Goal: Find specific page/section: Find specific page/section

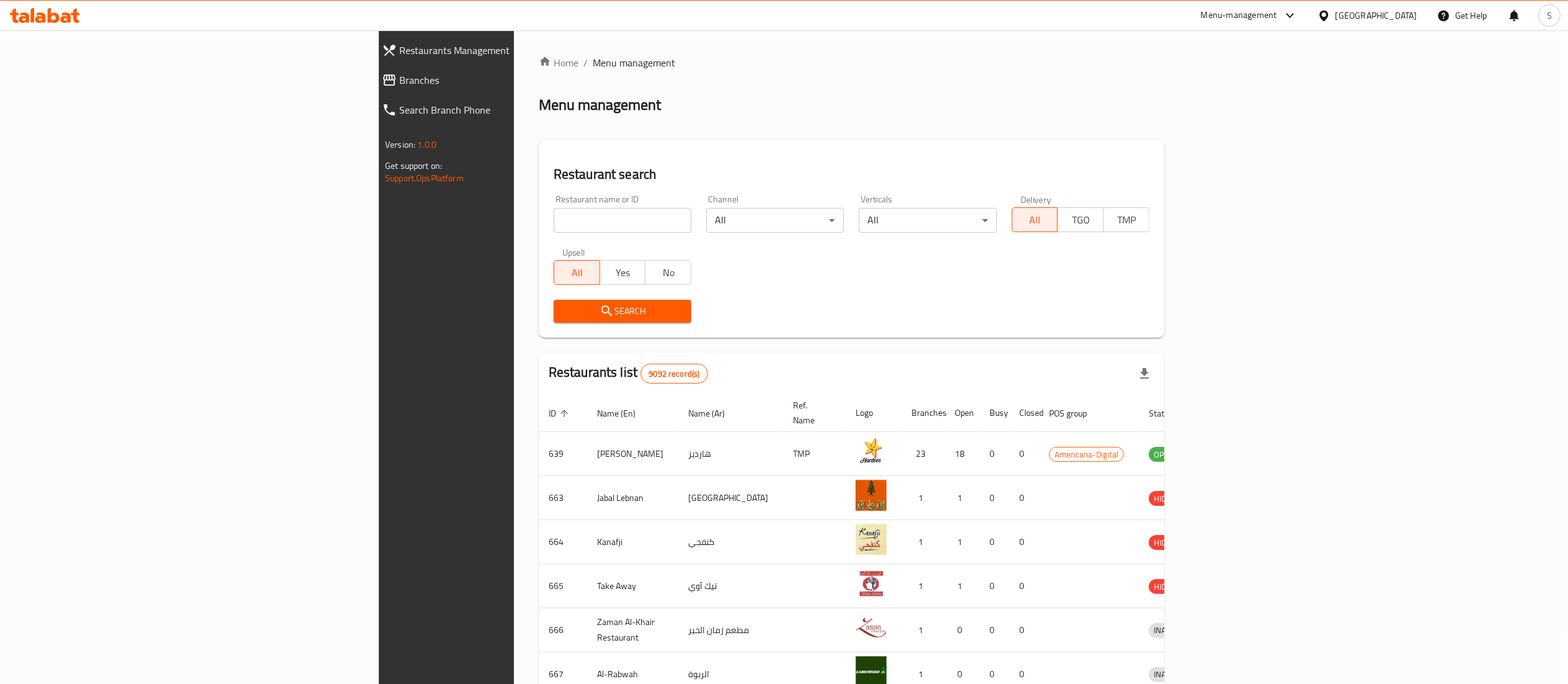
click at [1277, 14] on div "Menu-management" at bounding box center [1238, 16] width 76 height 15
click at [554, 230] on input "search" at bounding box center [622, 220] width 137 height 25
type input "el firin"
click at [564, 314] on span "Search" at bounding box center [623, 311] width 118 height 16
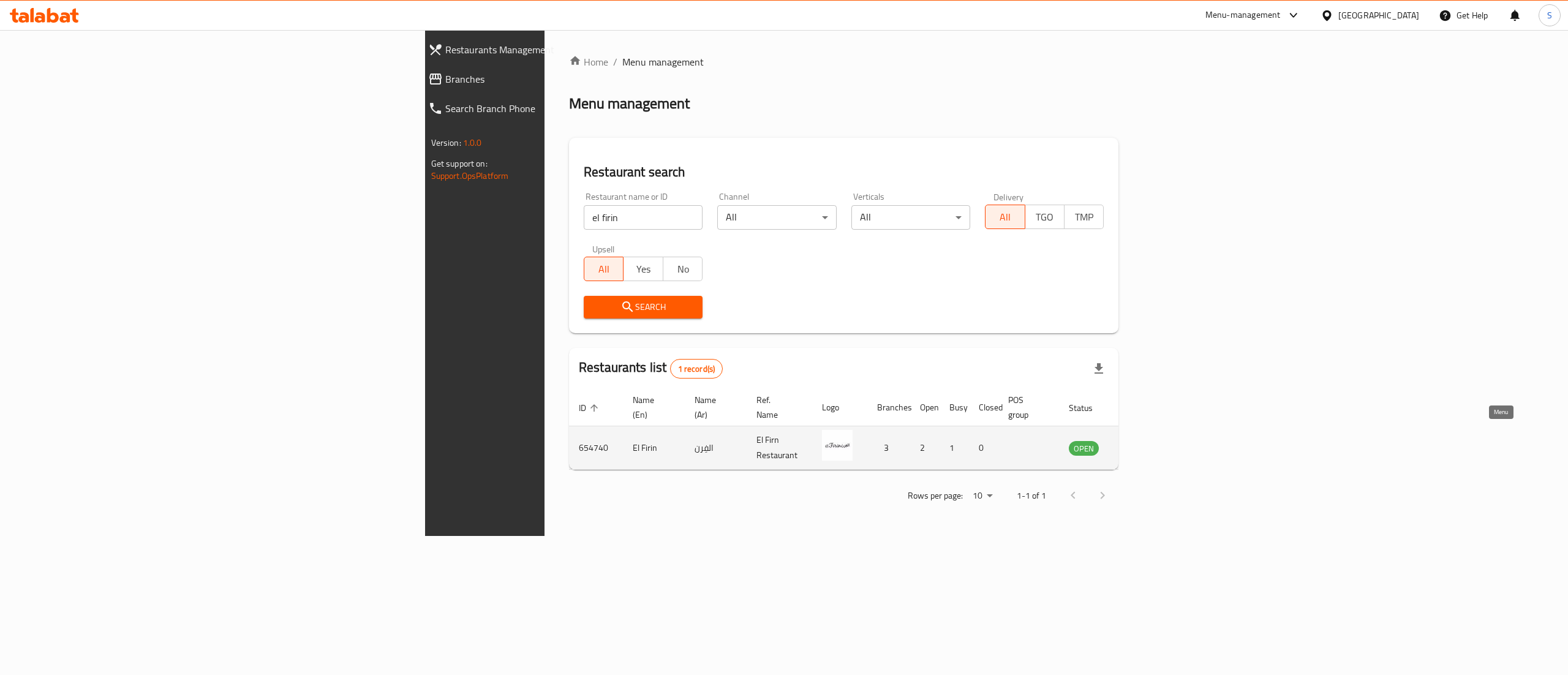
click at [1147, 443] on icon "enhanced table" at bounding box center [1141, 448] width 13 height 11
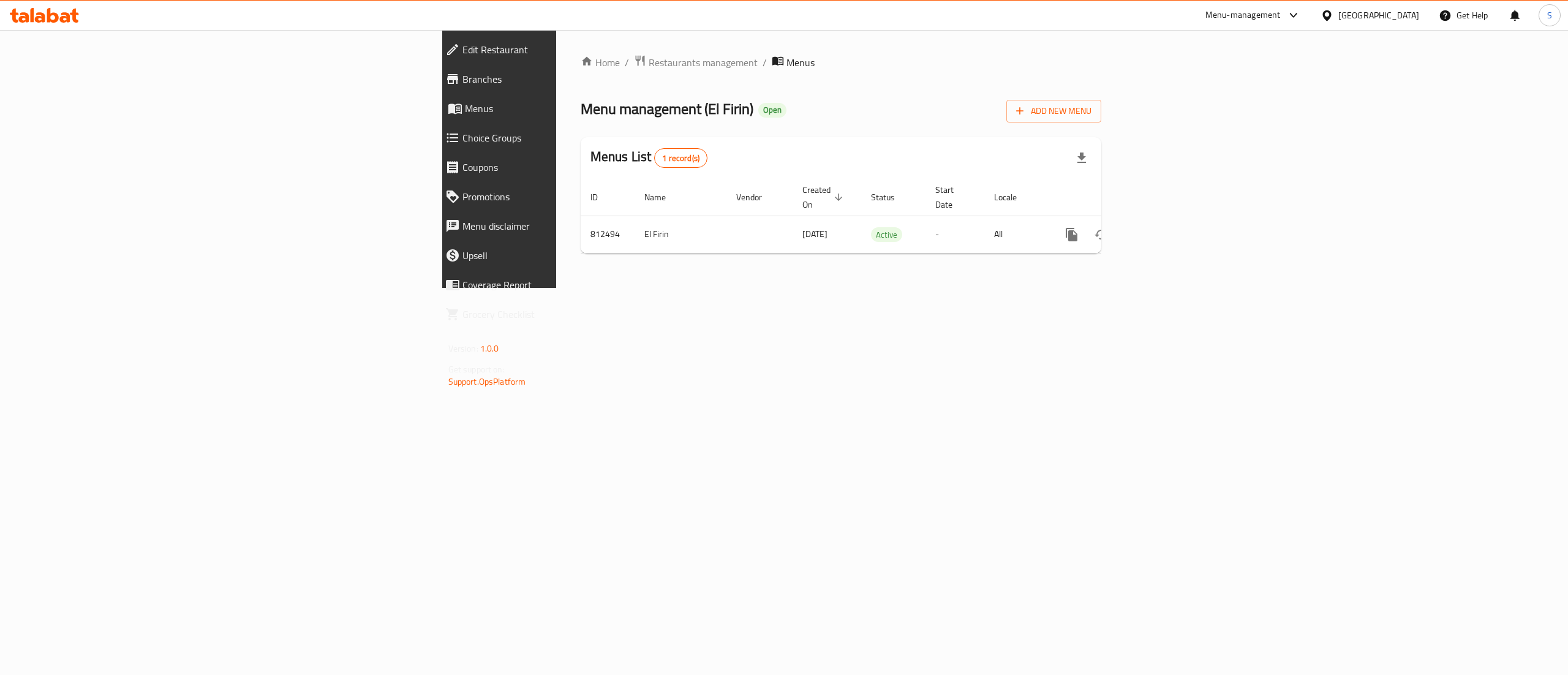
click at [463, 78] on span "Branches" at bounding box center [578, 79] width 232 height 15
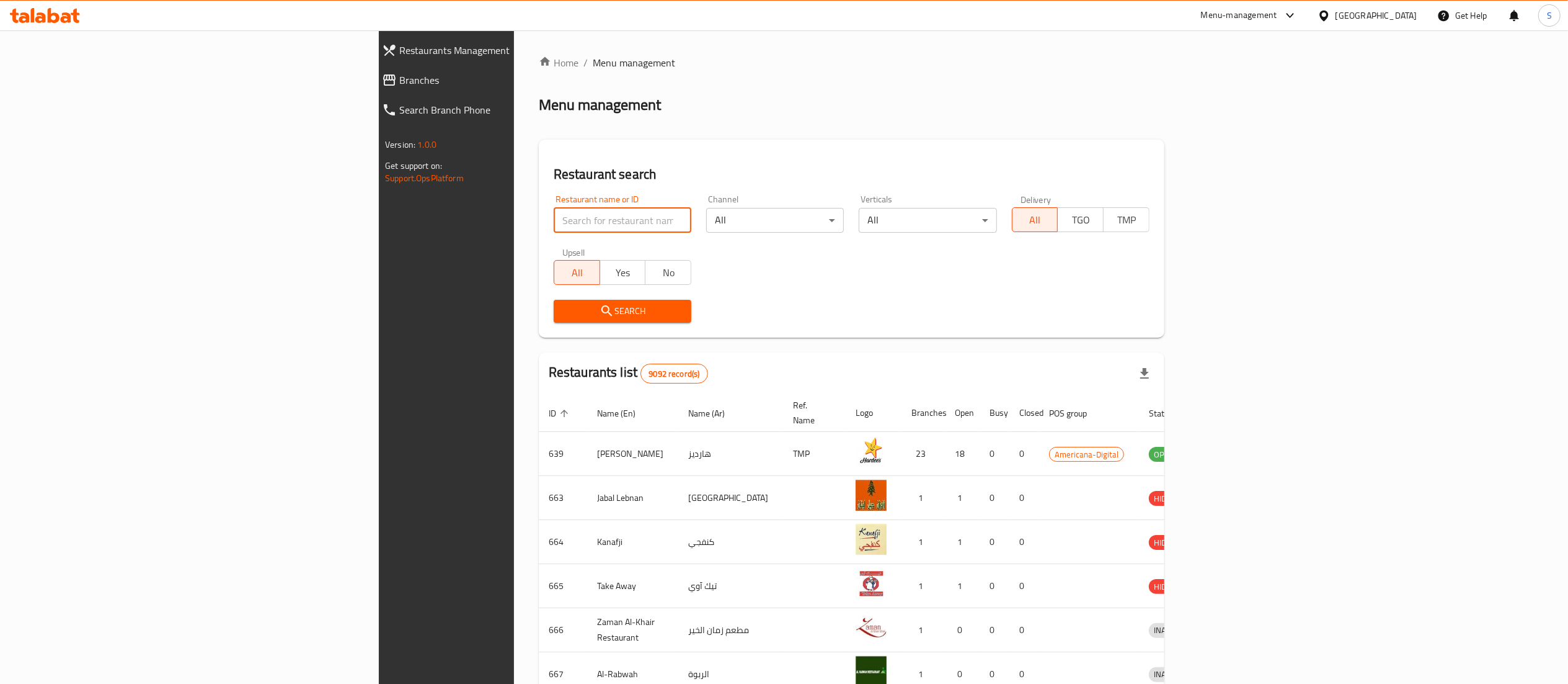
click at [554, 222] on input "search" at bounding box center [622, 220] width 137 height 25
click at [564, 312] on span "Search" at bounding box center [623, 311] width 118 height 16
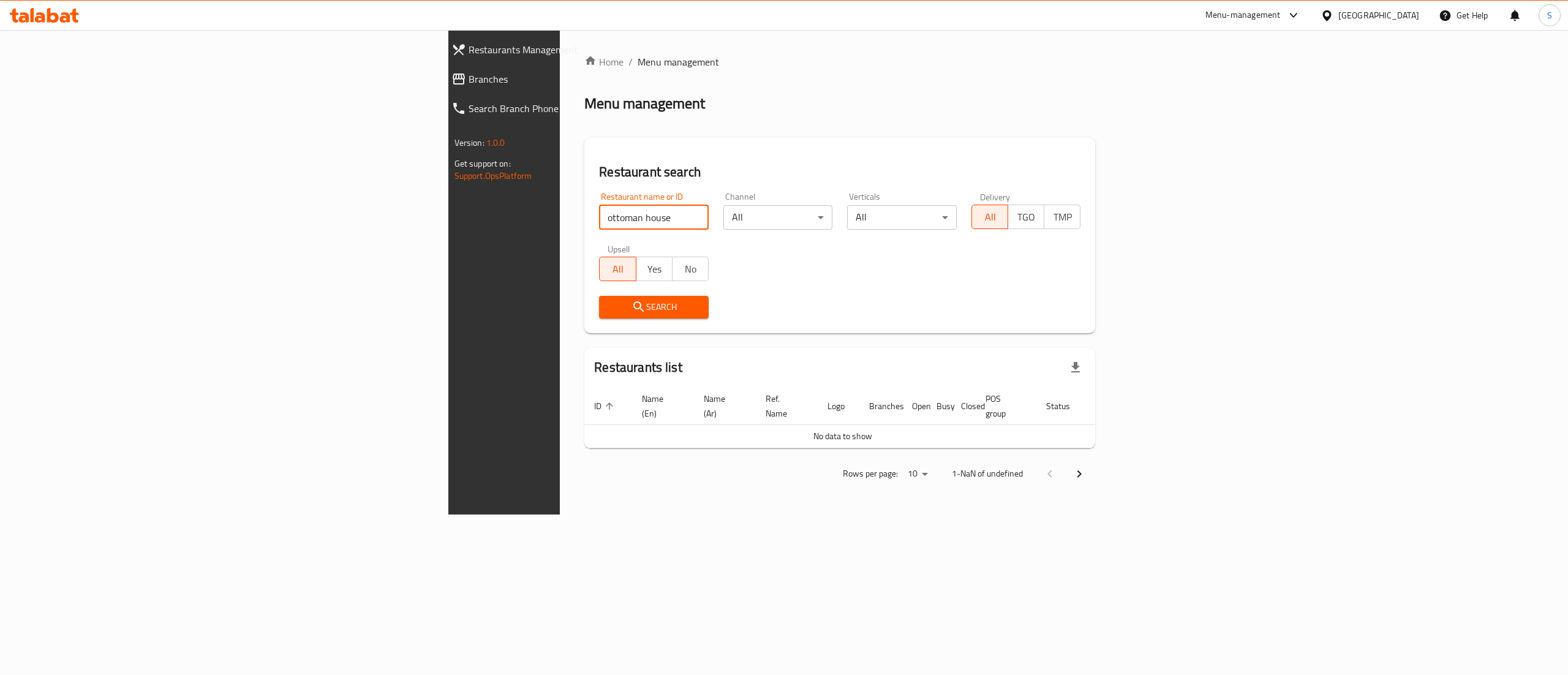
drag, startPoint x: 550, startPoint y: 213, endPoint x: 155, endPoint y: 207, distance: 395.0
click at [449, 207] on div "Restaurants Management Branches Search Branch Phone Version: 1.0.0 Get support …" at bounding box center [784, 272] width 672 height 485
paste input "Feuille D'or Kitchens"
type input "Feuille D'or Kitchens"
click button "Search" at bounding box center [654, 307] width 110 height 23
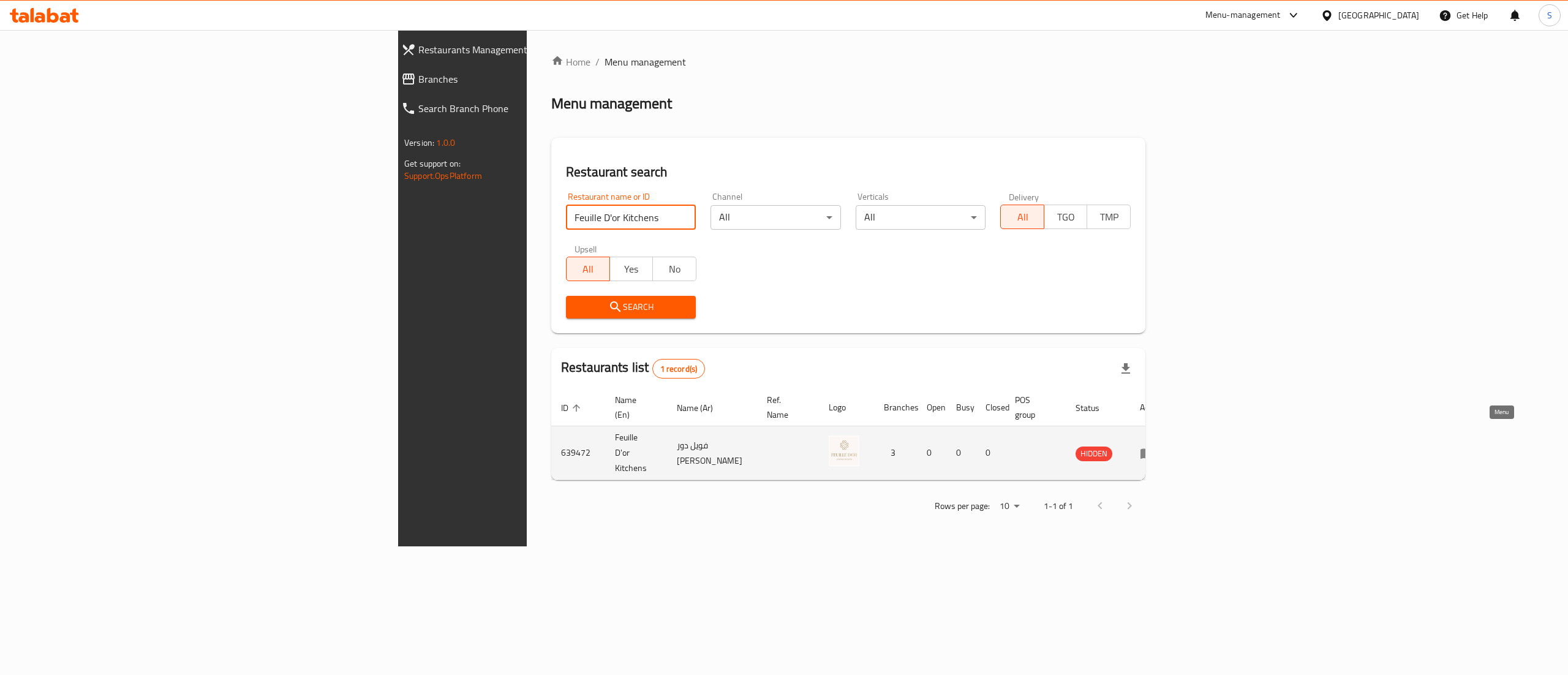
click at [1155, 446] on icon "enhanced table" at bounding box center [1147, 453] width 15 height 15
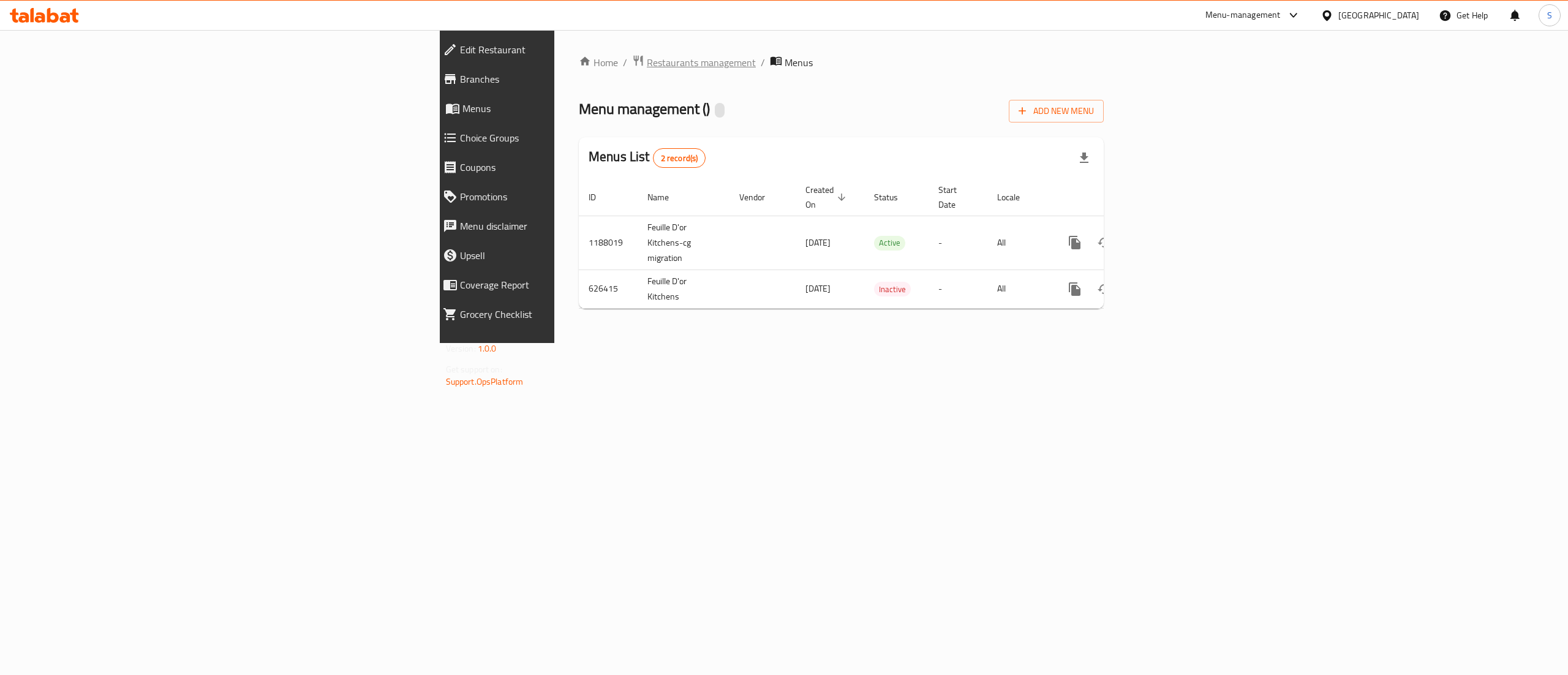
click at [647, 68] on span "Restaurants management" at bounding box center [701, 62] width 109 height 15
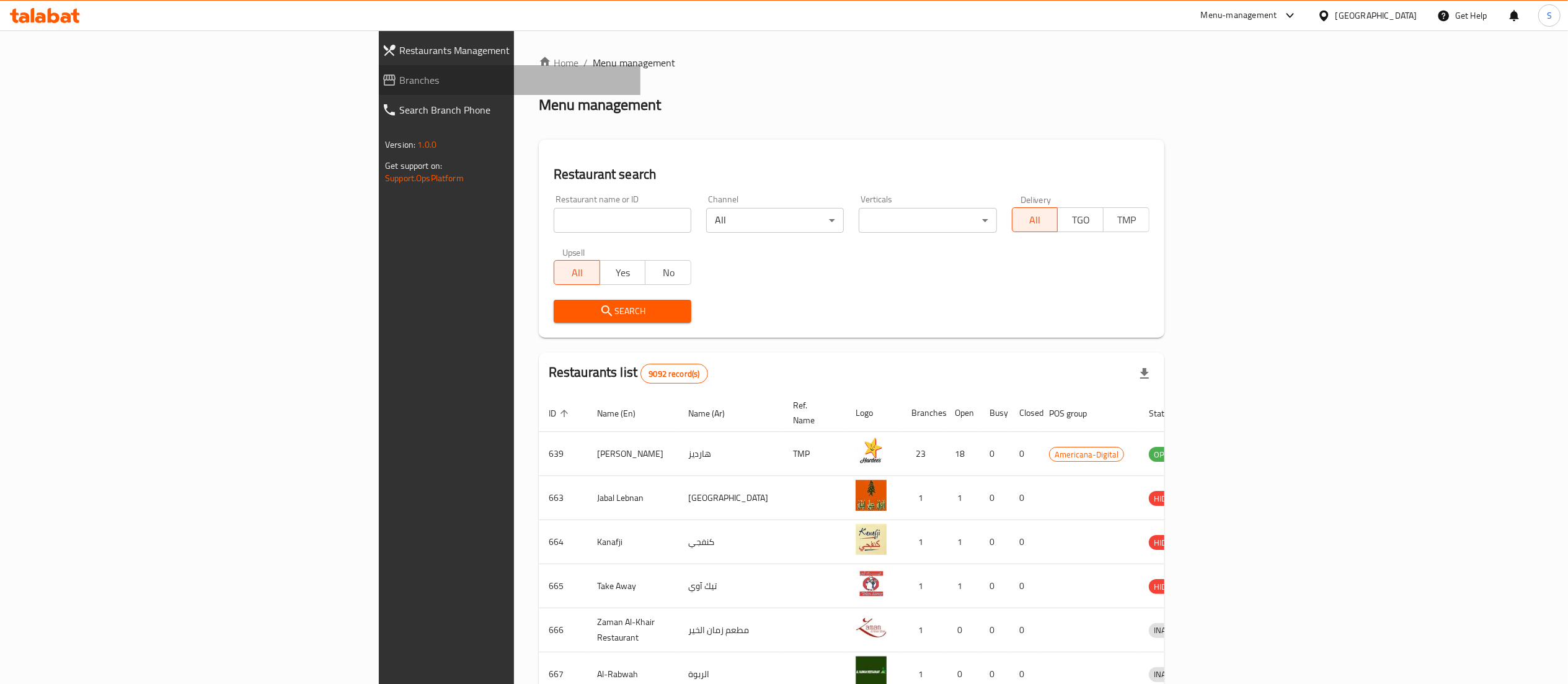
click at [399, 72] on span "Branches" at bounding box center [515, 80] width 231 height 15
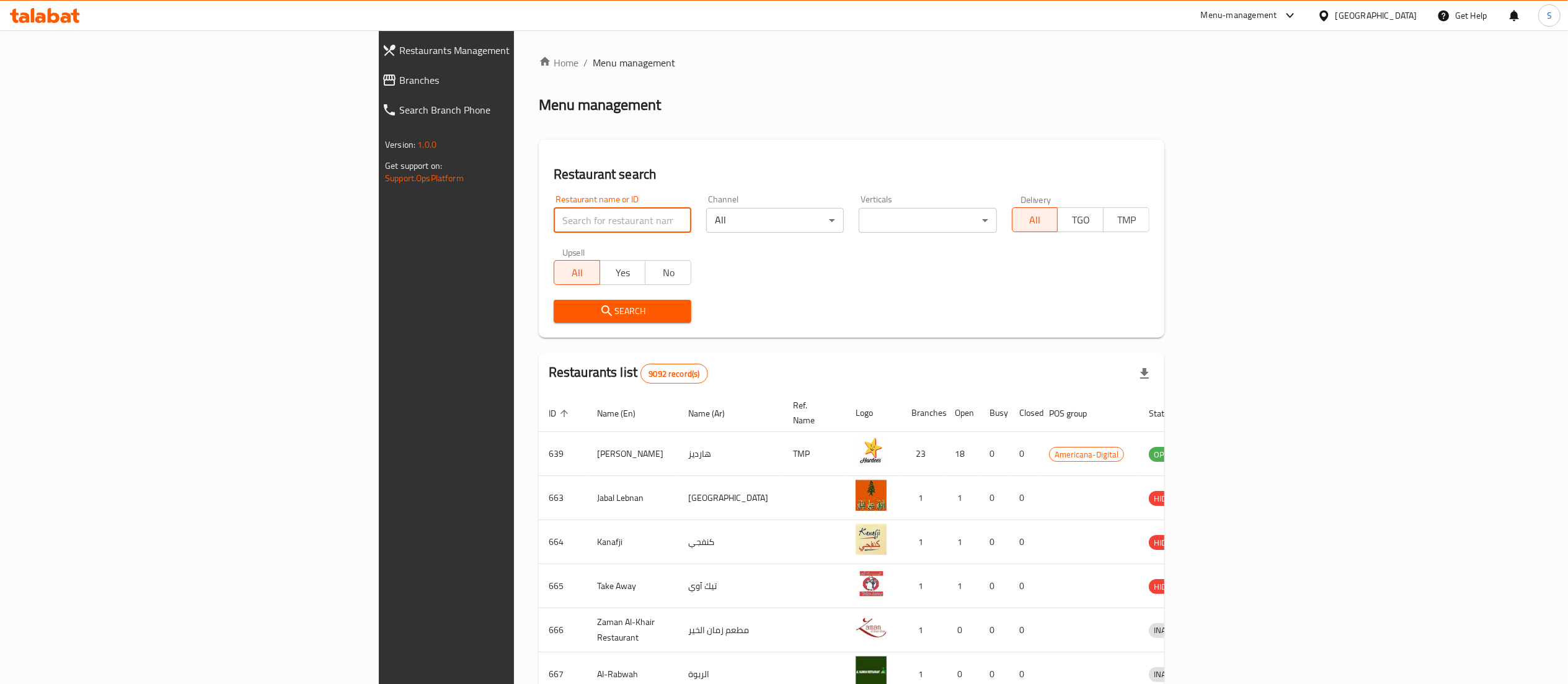
click at [554, 211] on input "search" at bounding box center [622, 220] width 137 height 25
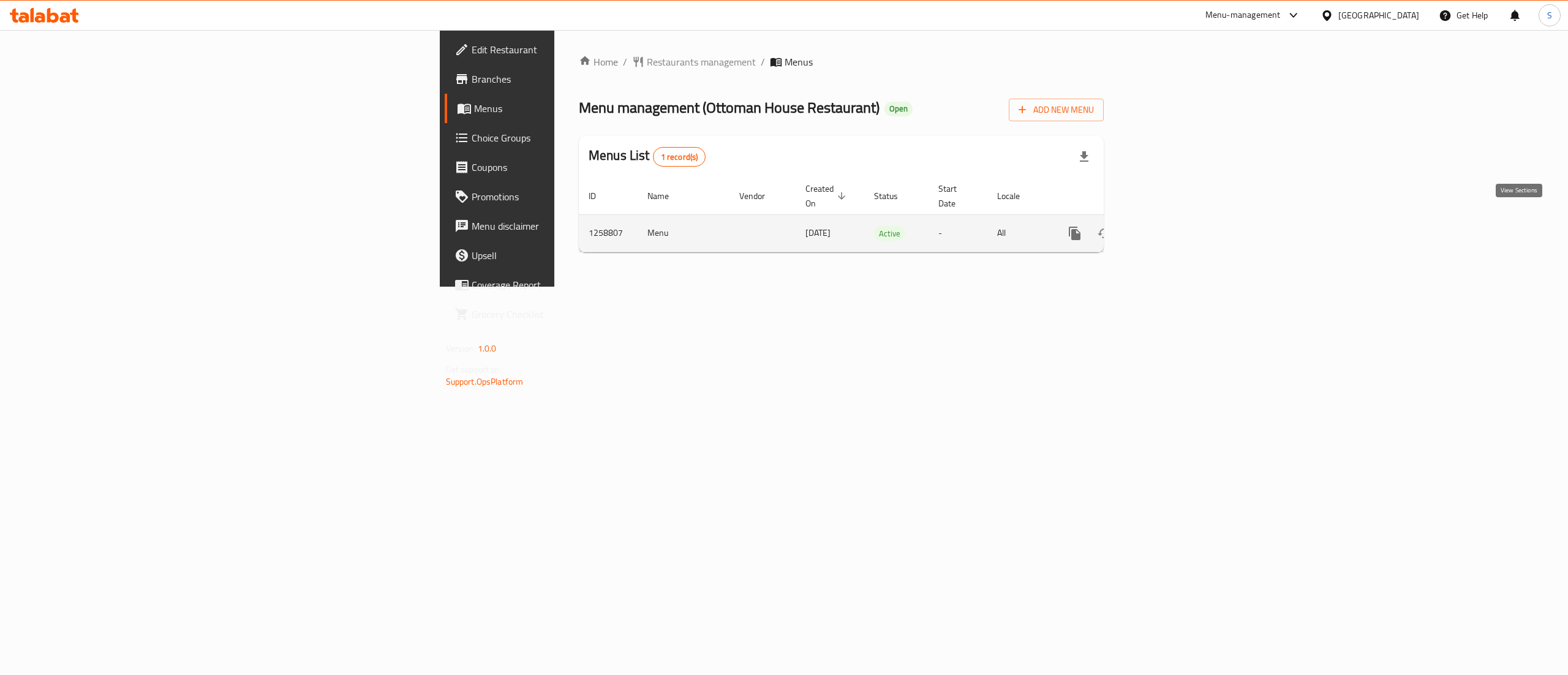
click at [1178, 225] on link "enhanced table" at bounding box center [1163, 233] width 29 height 29
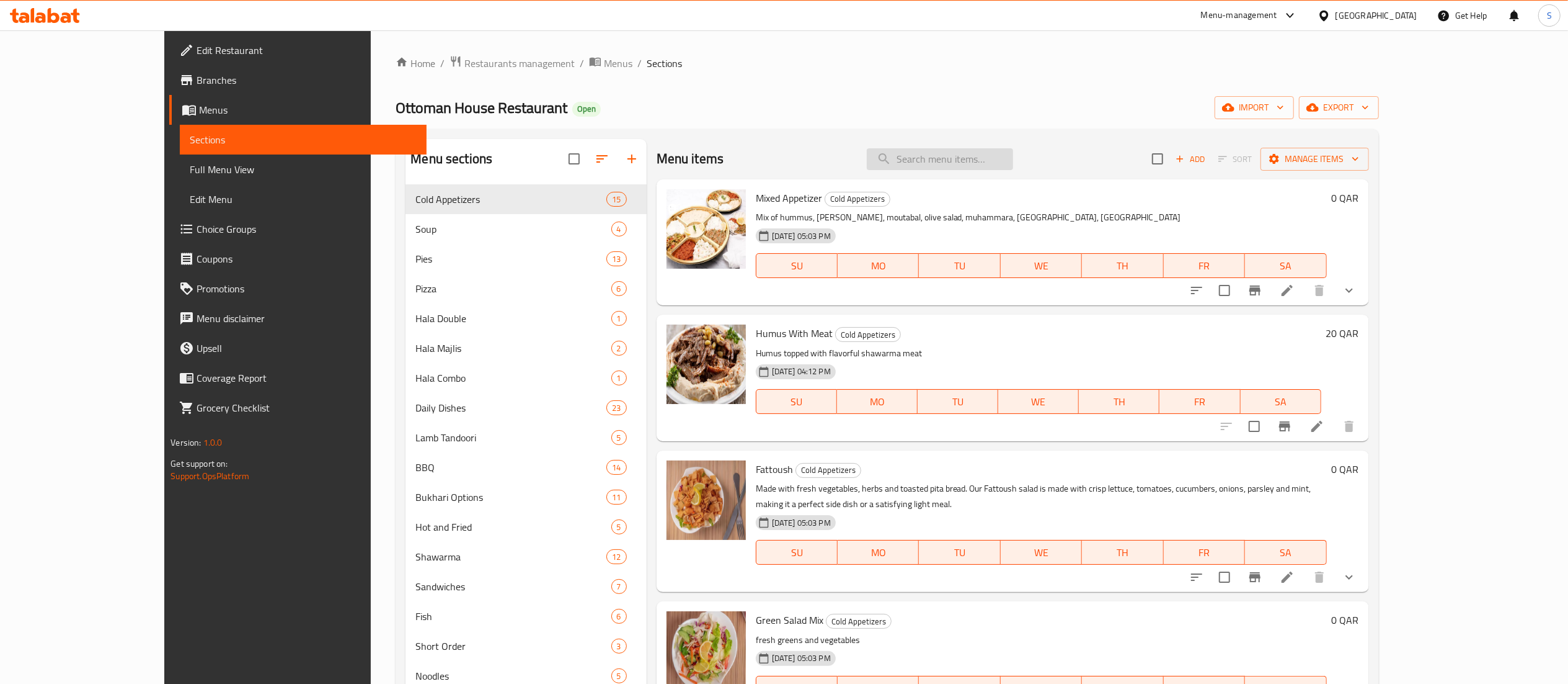
click at [968, 158] on input "search" at bounding box center [940, 159] width 146 height 22
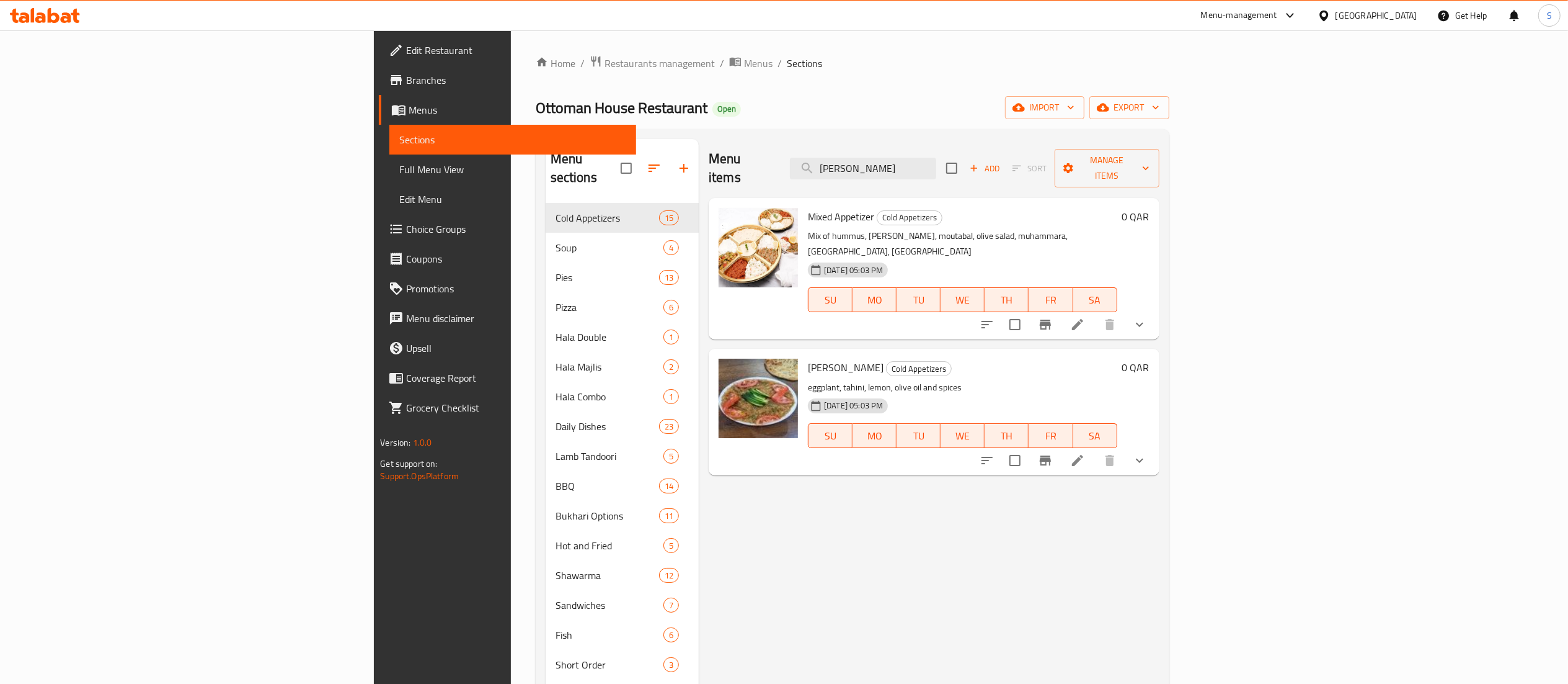
type input "baba g"
click at [604, 67] on span "Restaurants management" at bounding box center [659, 63] width 110 height 15
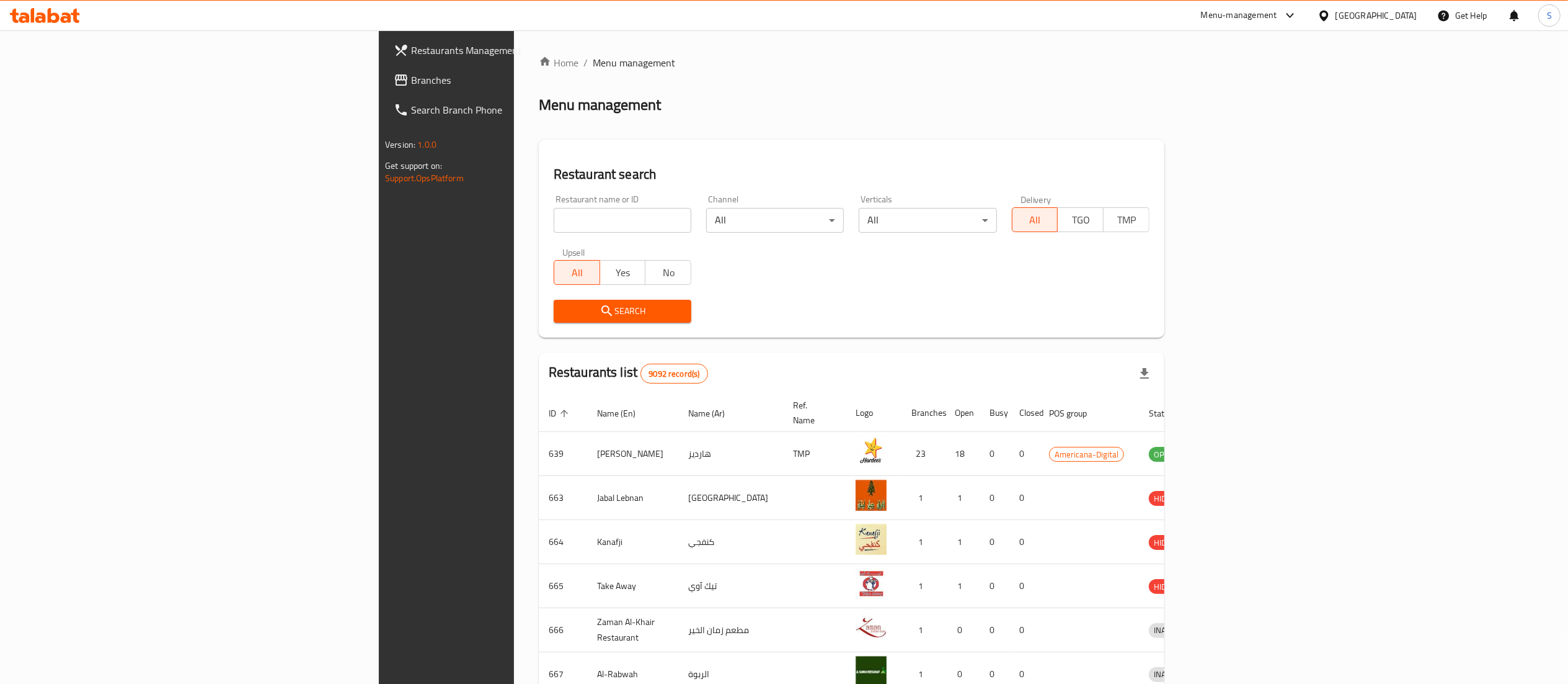
click at [554, 213] on input "search" at bounding box center [622, 220] width 137 height 25
type input "Feuille D'or Kitchens"
click at [564, 317] on span "Search" at bounding box center [623, 311] width 118 height 16
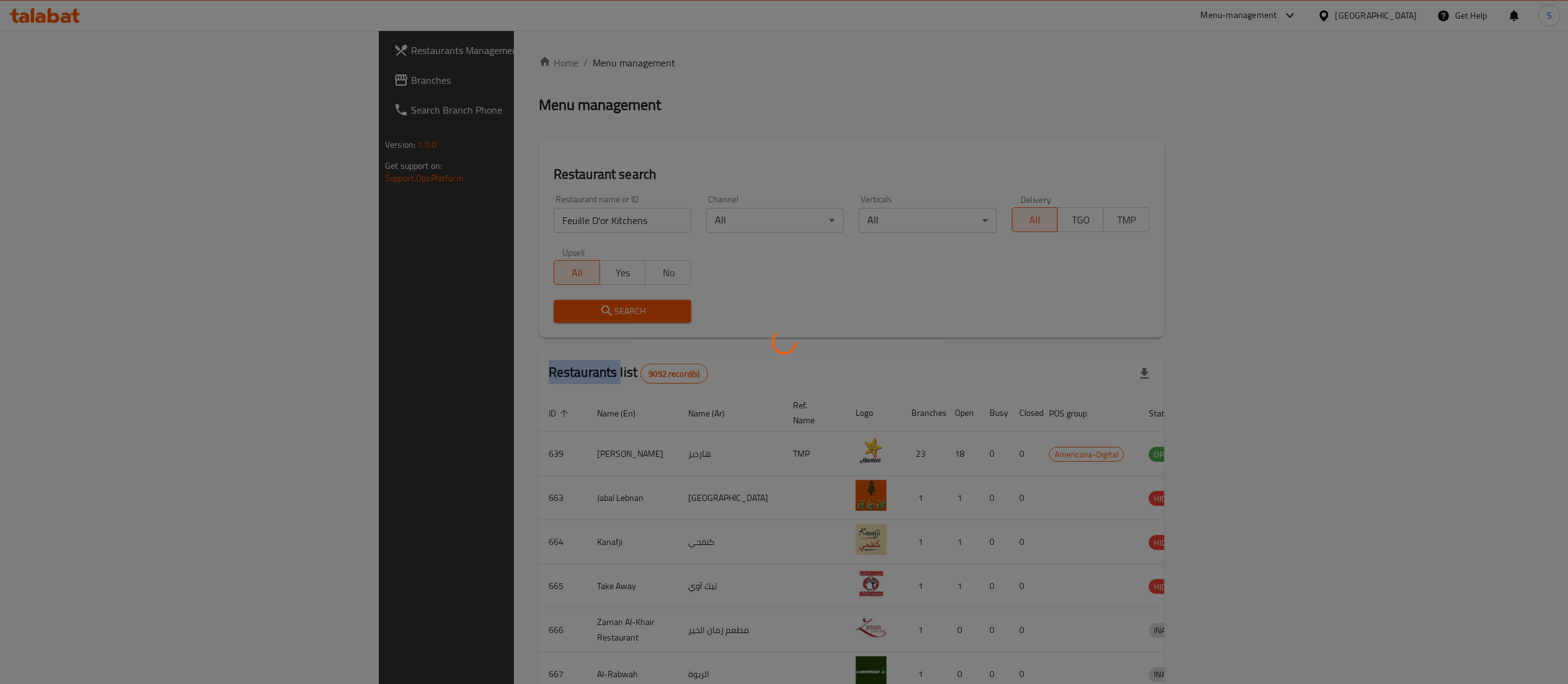
click at [450, 317] on div at bounding box center [784, 342] width 1568 height 684
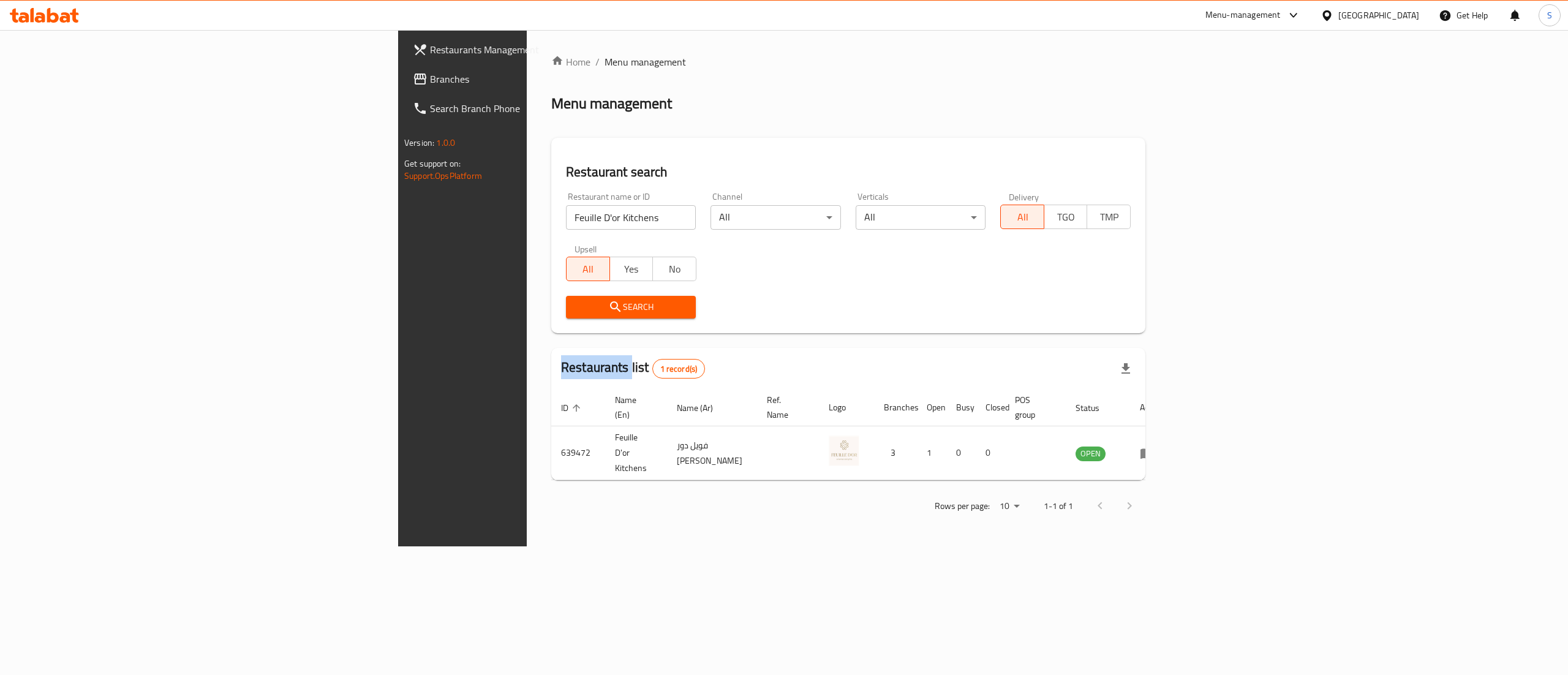
click at [430, 55] on span "Restaurants Management" at bounding box center [540, 49] width 221 height 15
